Goal: Task Accomplishment & Management: Use online tool/utility

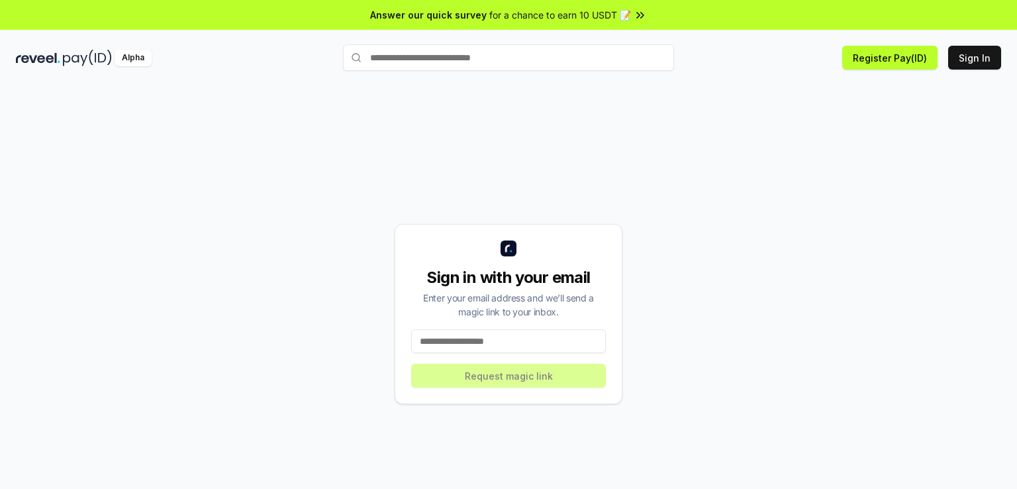
click at [485, 66] on input "text" at bounding box center [508, 57] width 331 height 26
type input "******"
click at [652, 87] on span "Pay" at bounding box center [655, 83] width 25 height 20
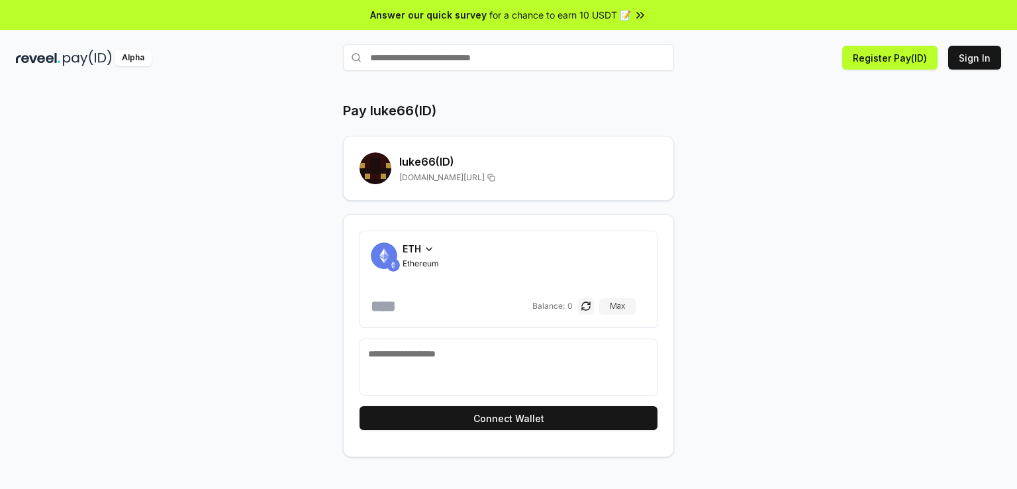
click at [428, 250] on icon at bounding box center [429, 249] width 11 height 11
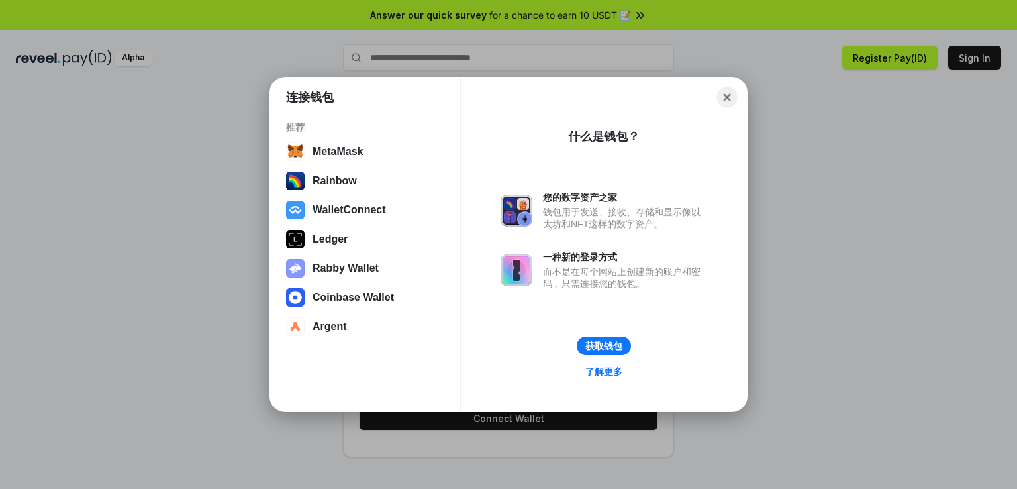
click at [730, 91] on button "Close" at bounding box center [727, 97] width 21 height 21
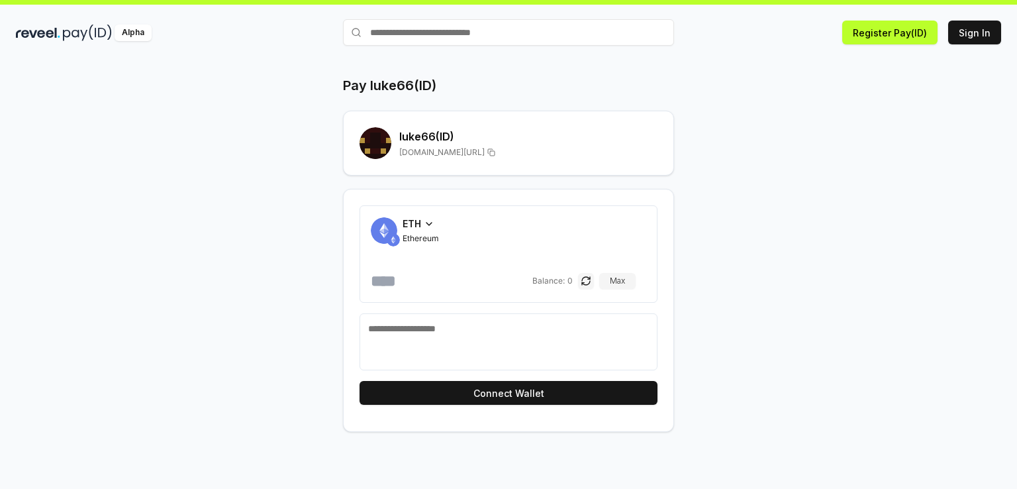
scroll to position [37, 0]
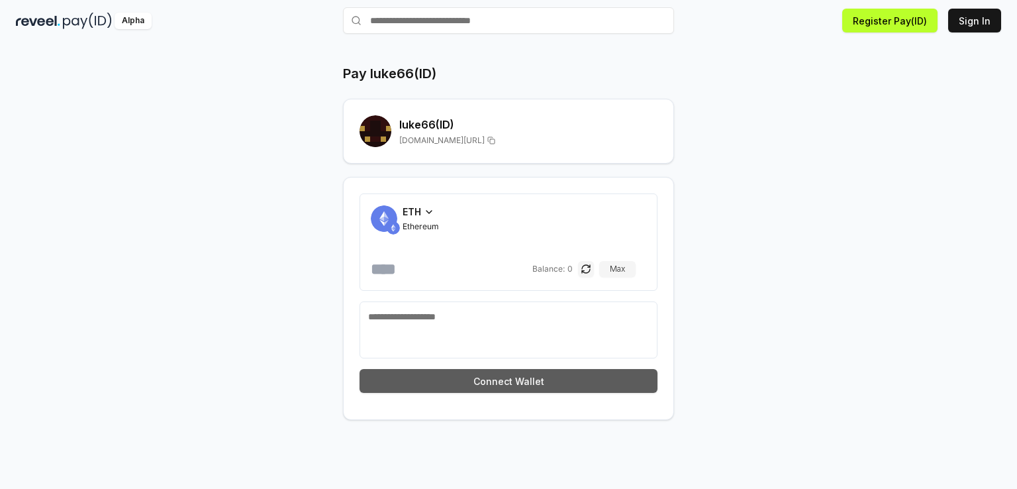
click at [487, 379] on button "Connect Wallet" at bounding box center [509, 381] width 298 height 24
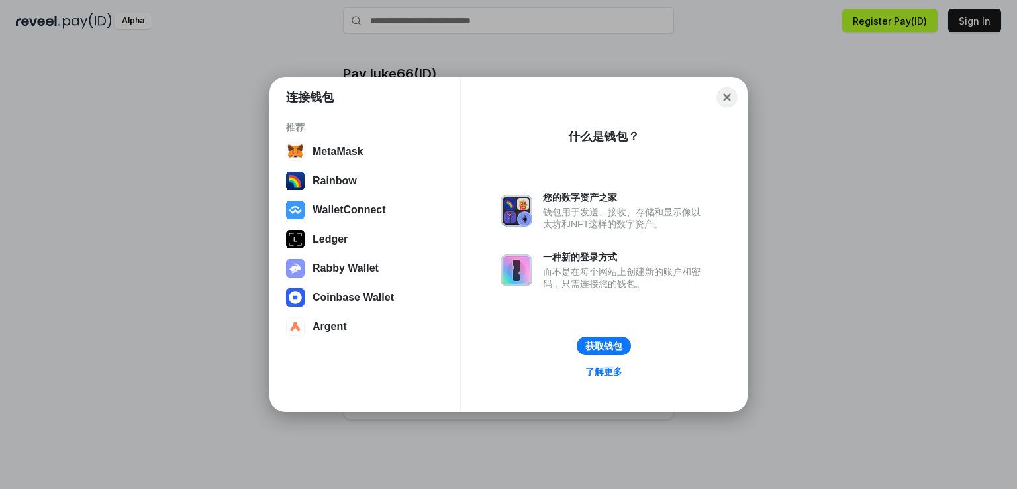
click at [729, 101] on button "Close" at bounding box center [727, 97] width 21 height 21
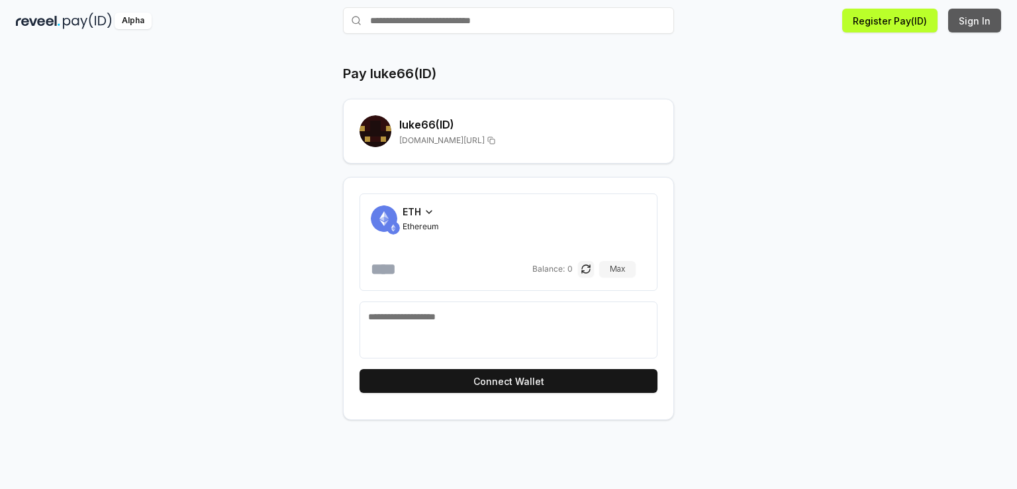
click at [979, 24] on button "Sign In" at bounding box center [974, 21] width 53 height 24
